Goal: Task Accomplishment & Management: Complete application form

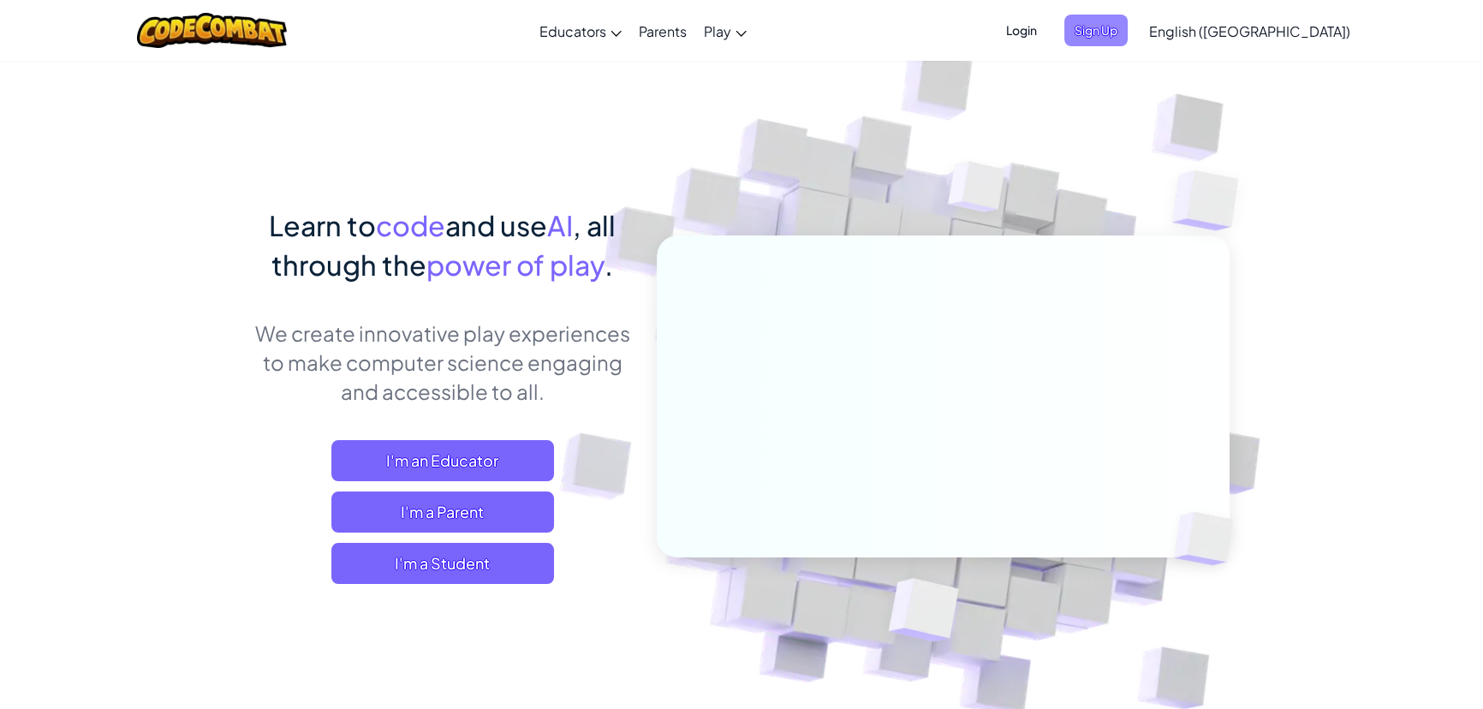
click at [1127, 20] on span "Sign Up" at bounding box center [1095, 31] width 63 height 32
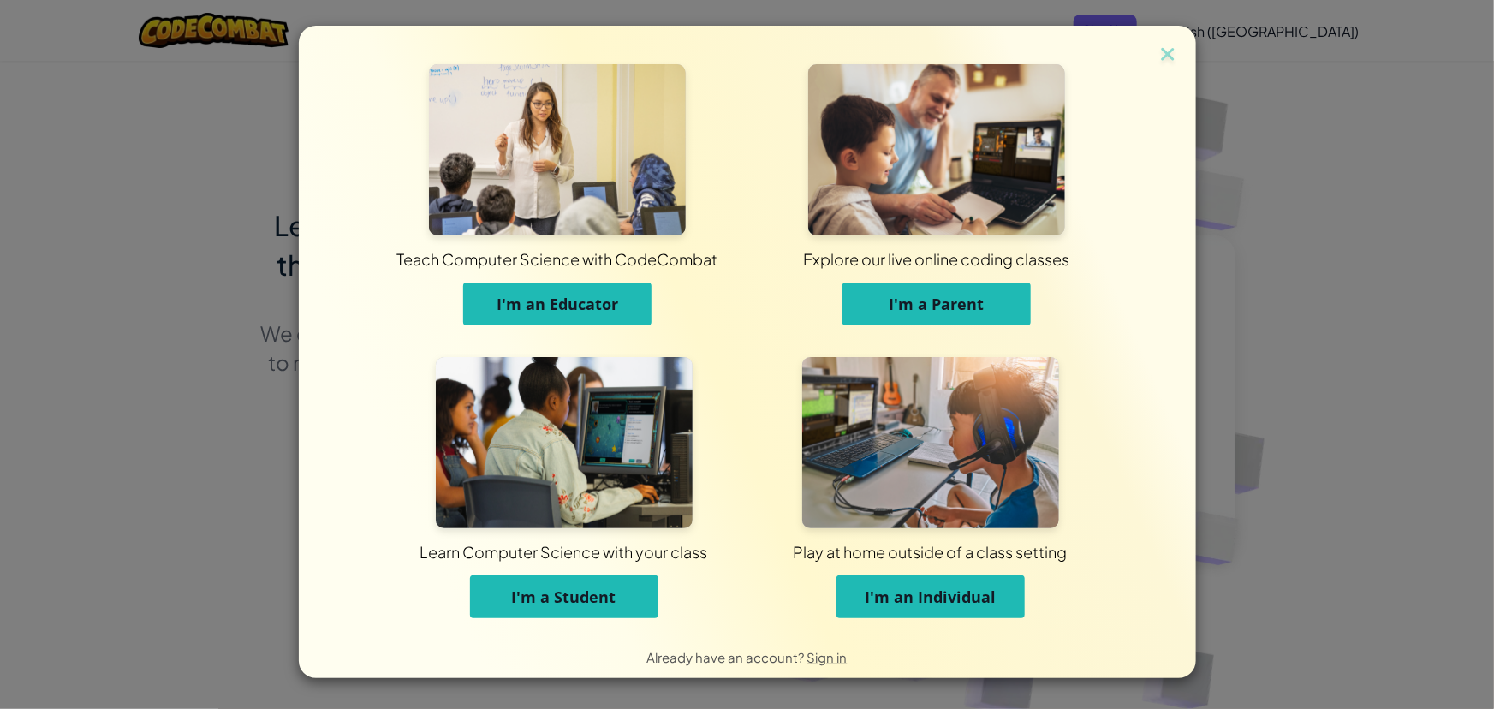
drag, startPoint x: 1429, startPoint y: 240, endPoint x: 1410, endPoint y: 253, distance: 23.3
click at [1424, 253] on div "Teach Computer Science with CodeCombat I'm an Educator Explore our live online …" at bounding box center [747, 354] width 1494 height 709
drag, startPoint x: 1326, startPoint y: 373, endPoint x: 1320, endPoint y: 360, distance: 14.2
click at [1324, 370] on div "Teach Computer Science with CodeCombat I'm an Educator Explore our live online …" at bounding box center [747, 354] width 1494 height 709
click at [1162, 51] on img at bounding box center [1167, 56] width 22 height 26
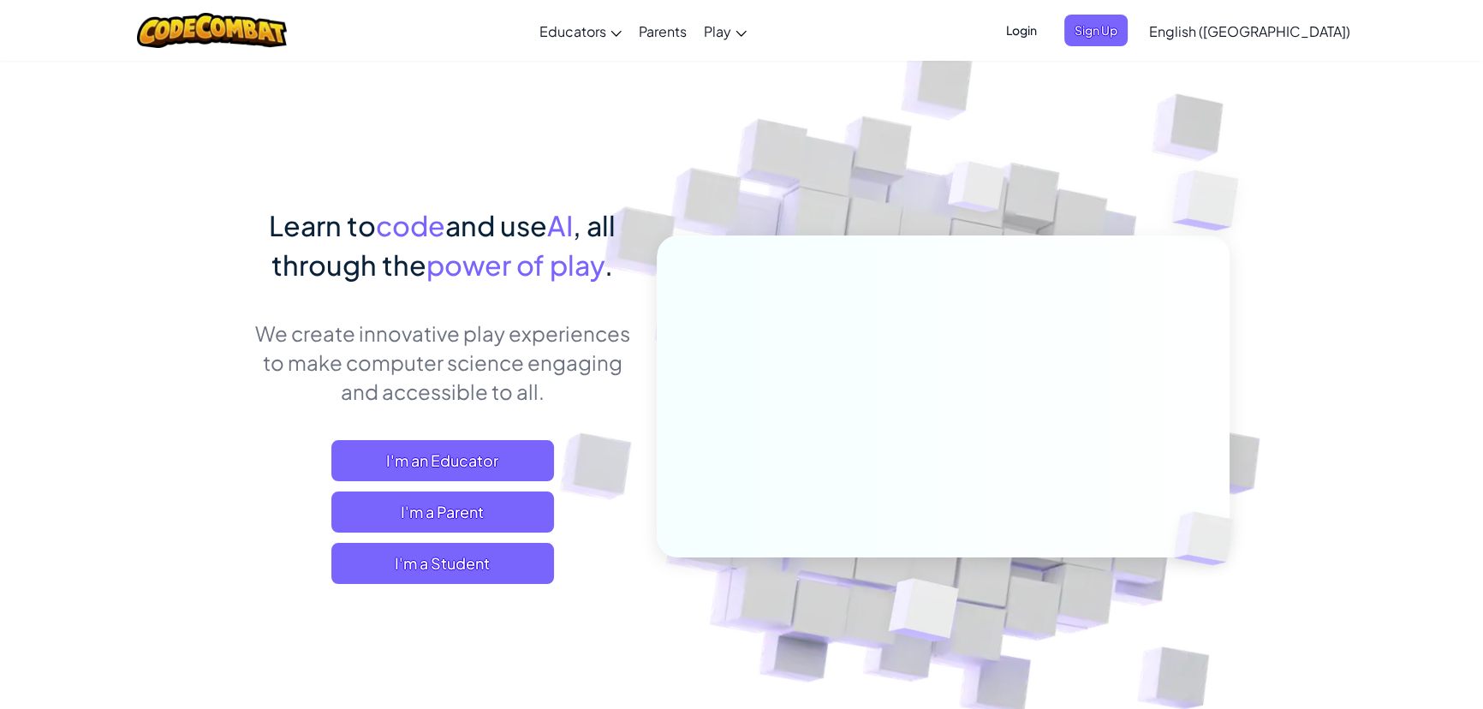
click at [1047, 27] on span "Login" at bounding box center [1021, 31] width 51 height 32
